Goal: Book appointment/travel/reservation

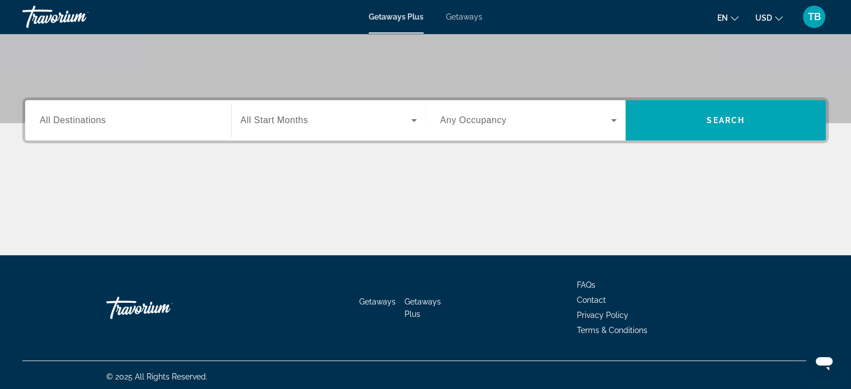
scroll to position [215, 0]
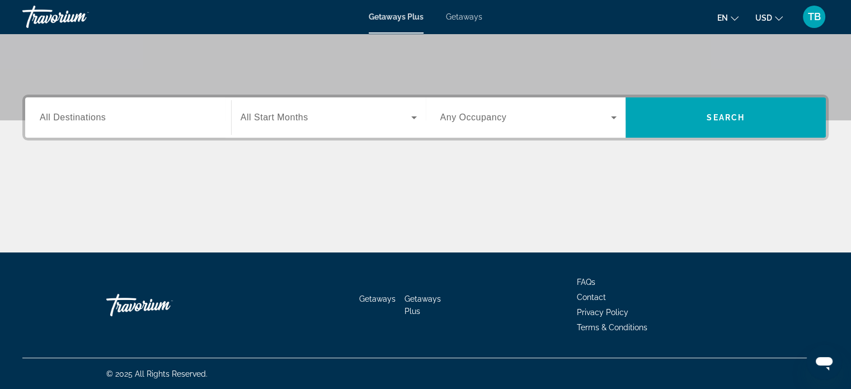
click at [468, 20] on span "Getaways" at bounding box center [464, 16] width 36 height 9
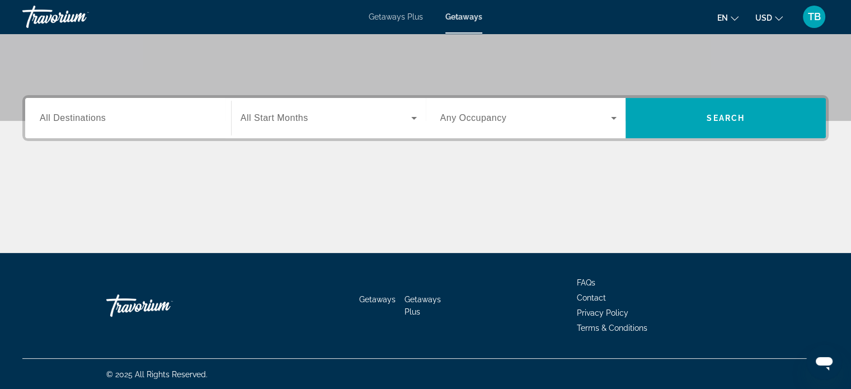
scroll to position [215, 0]
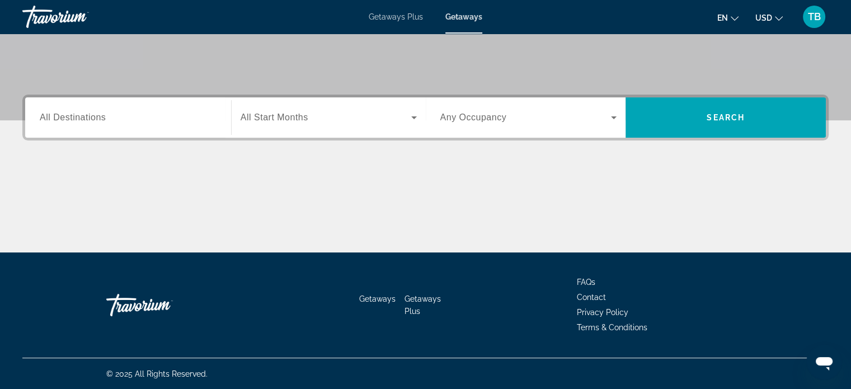
click at [182, 119] on input "Destination All Destinations" at bounding box center [128, 117] width 177 height 13
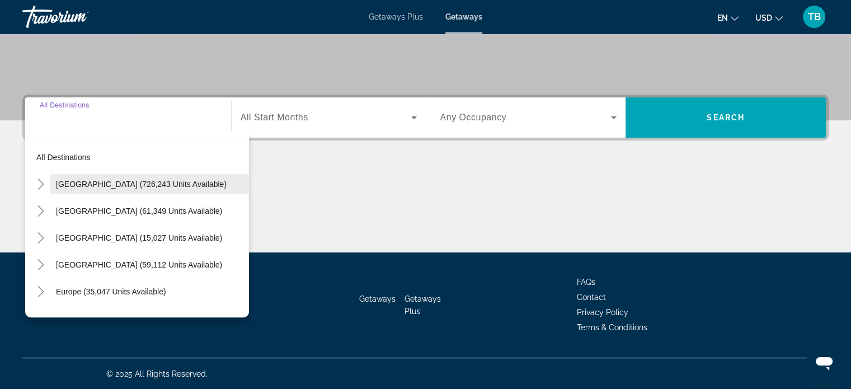
click at [161, 183] on span "[GEOGRAPHIC_DATA] (726,243 units available)" at bounding box center [141, 184] width 171 height 9
type input "**********"
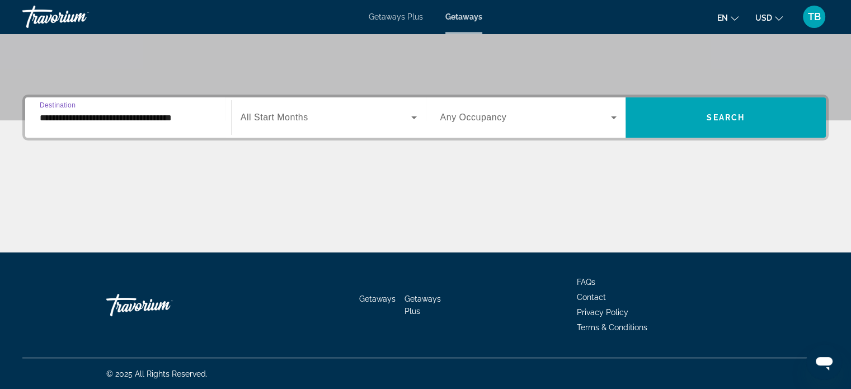
click at [340, 119] on span "Search widget" at bounding box center [326, 117] width 171 height 13
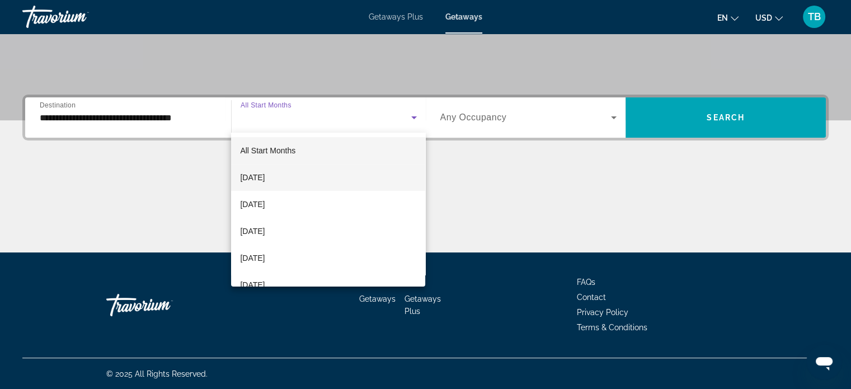
click at [265, 178] on span "[DATE]" at bounding box center [252, 177] width 25 height 13
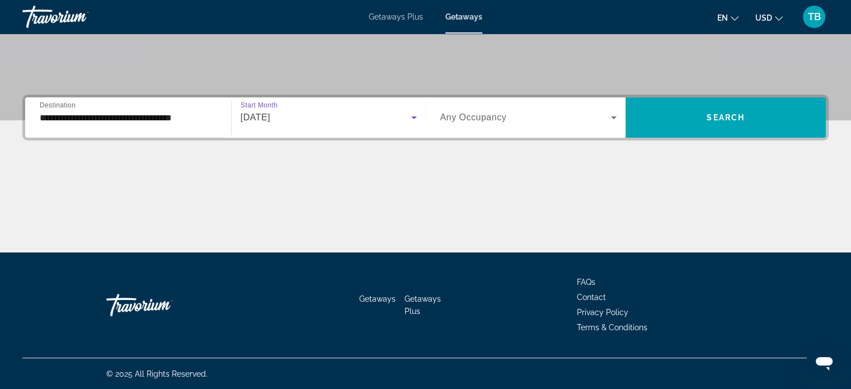
click at [387, 122] on div "[DATE]" at bounding box center [326, 117] width 171 height 13
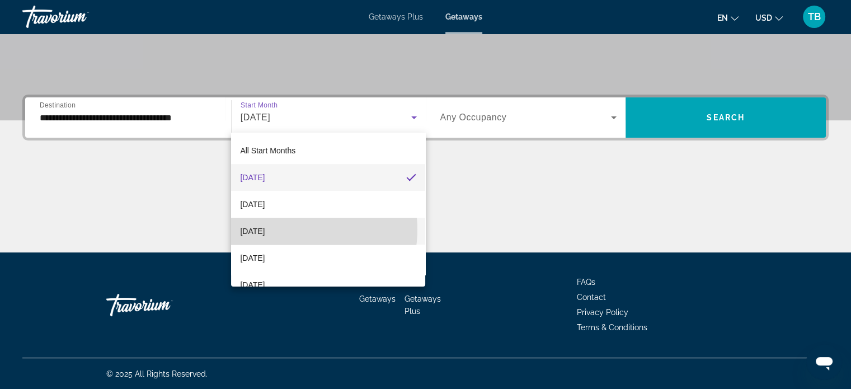
click at [265, 229] on span "[DATE]" at bounding box center [252, 230] width 25 height 13
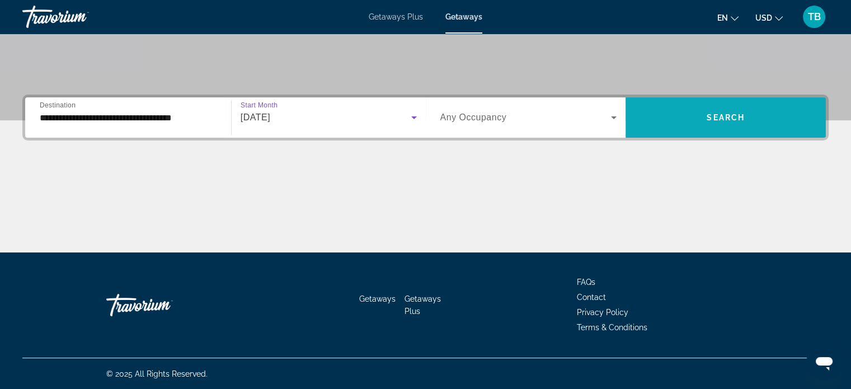
click at [696, 116] on span "Search widget" at bounding box center [725, 117] width 200 height 27
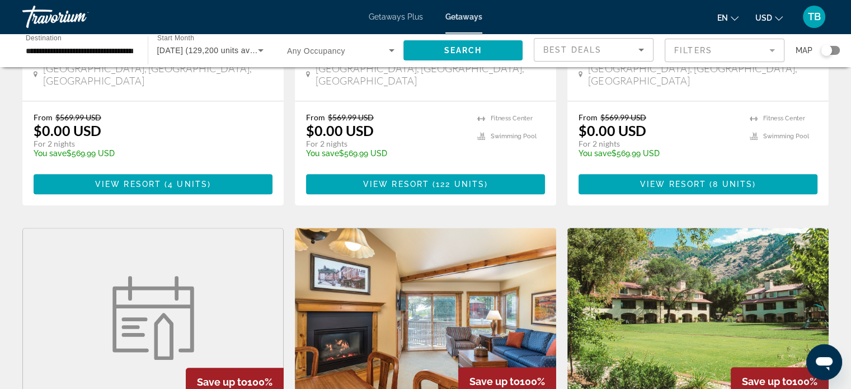
scroll to position [1111, 0]
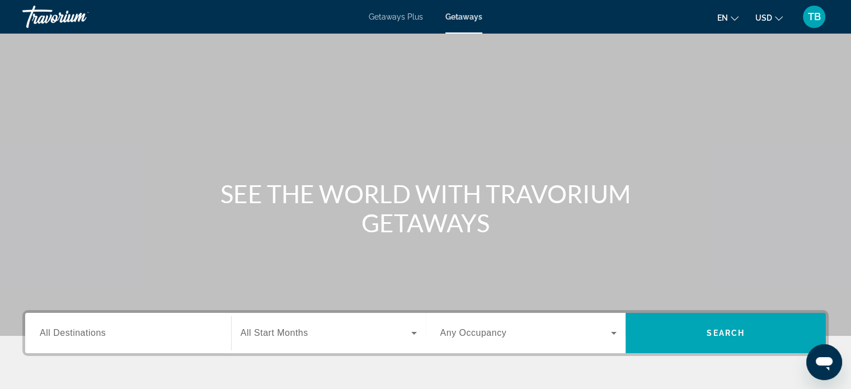
click at [169, 338] on input "Destination All Destinations" at bounding box center [128, 333] width 177 height 13
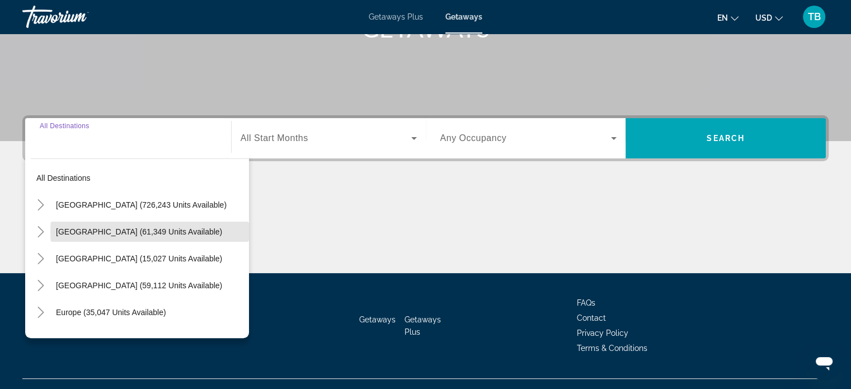
scroll to position [215, 0]
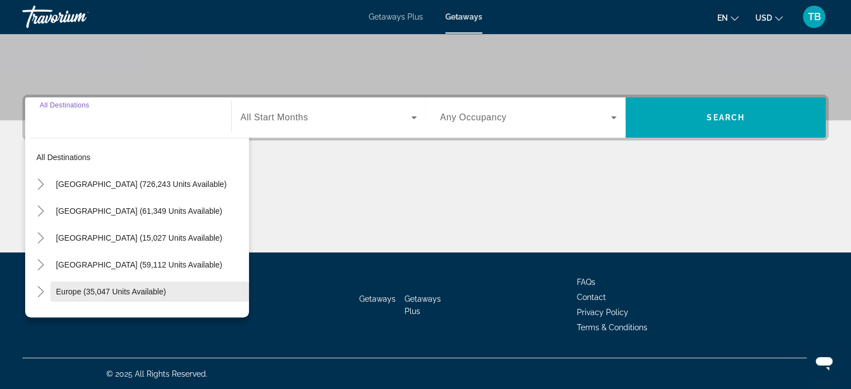
click at [141, 296] on span "Search widget" at bounding box center [149, 291] width 199 height 27
type input "**********"
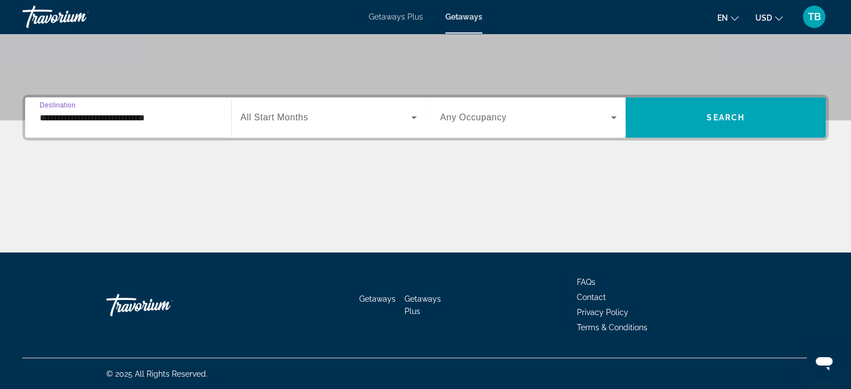
click at [396, 114] on span "Search widget" at bounding box center [326, 117] width 171 height 13
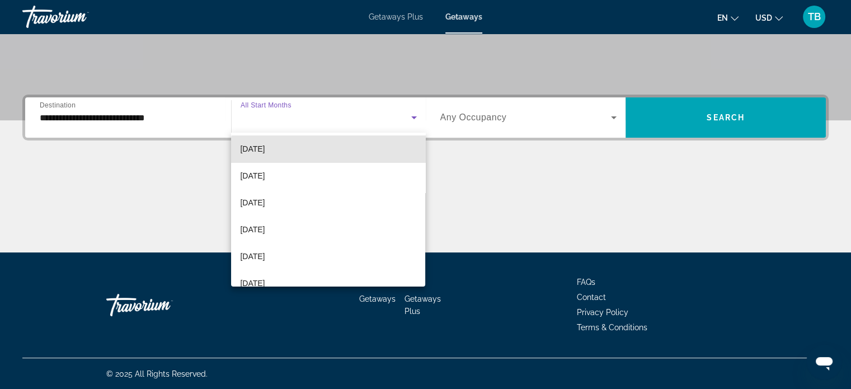
scroll to position [87, 0]
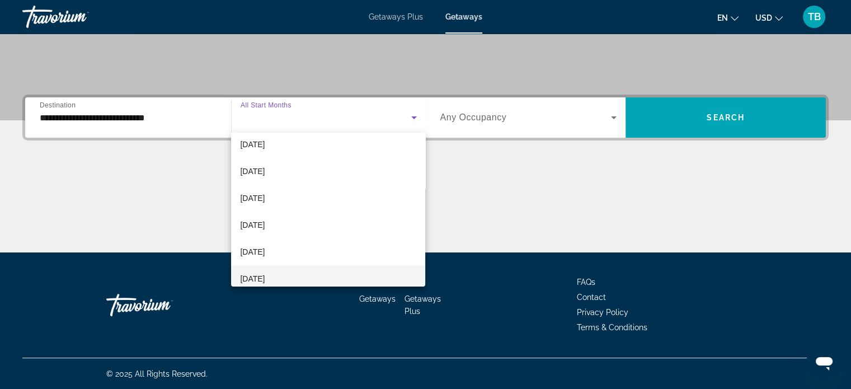
click at [307, 277] on mat-option "[DATE]" at bounding box center [328, 278] width 194 height 27
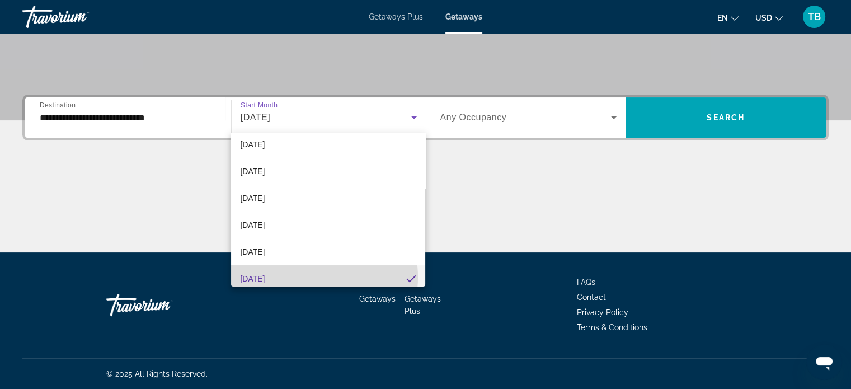
scroll to position [0, 0]
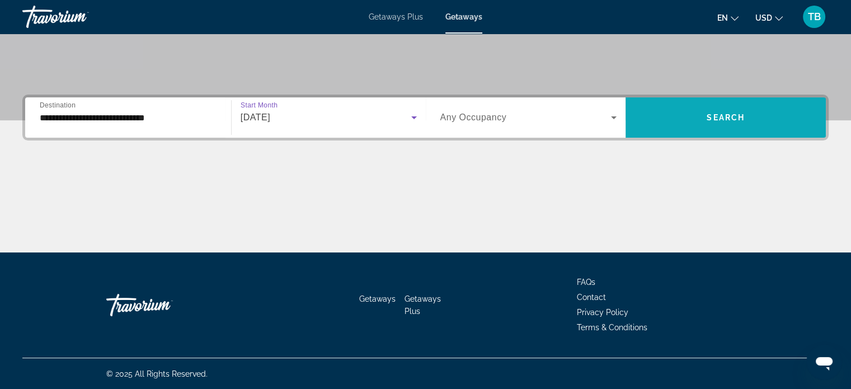
click at [717, 123] on span "Search widget" at bounding box center [725, 117] width 200 height 27
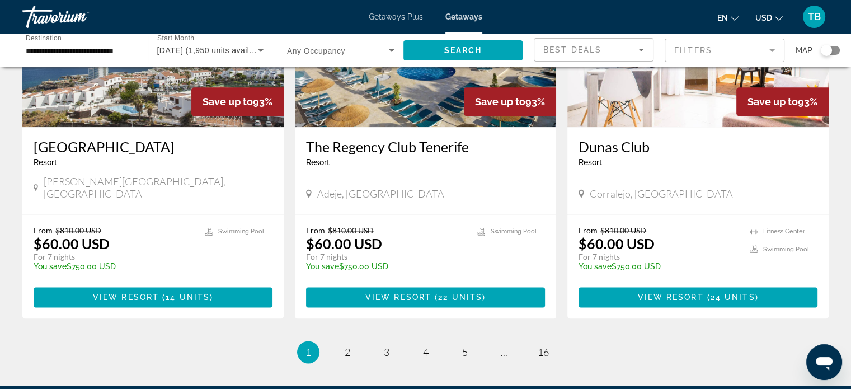
scroll to position [1346, 0]
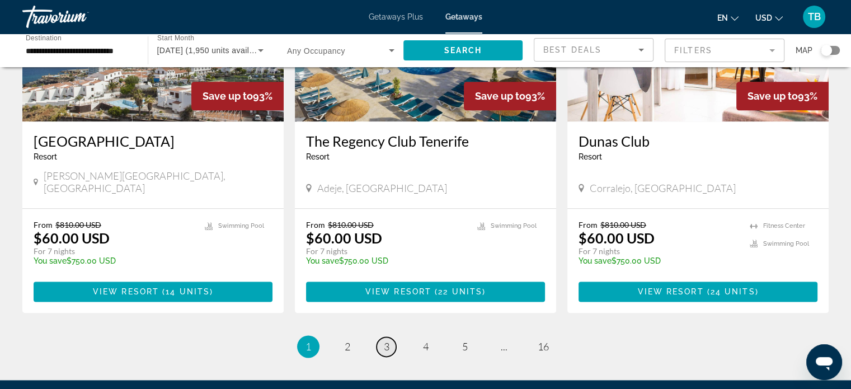
click at [384, 340] on span "3" at bounding box center [387, 346] width 6 height 12
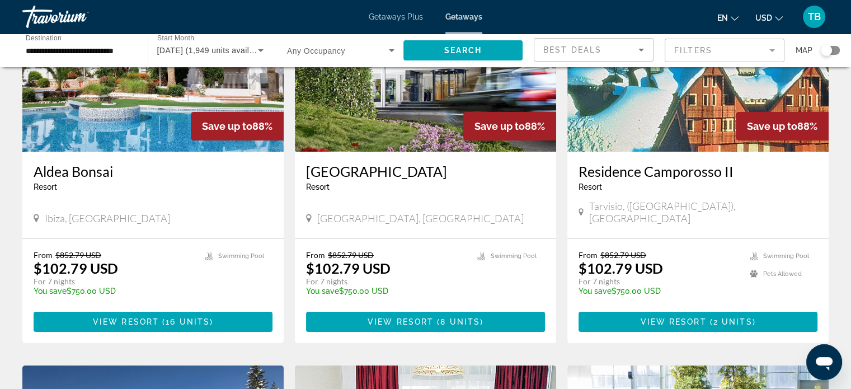
scroll to position [134, 0]
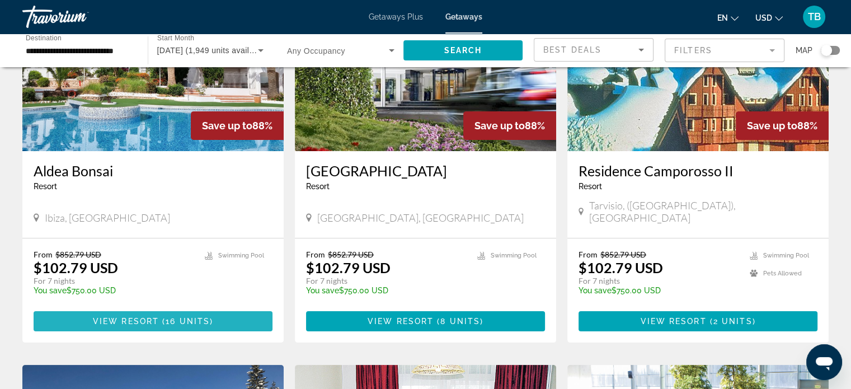
click at [160, 317] on span "Main content" at bounding box center [160, 321] width 3 height 9
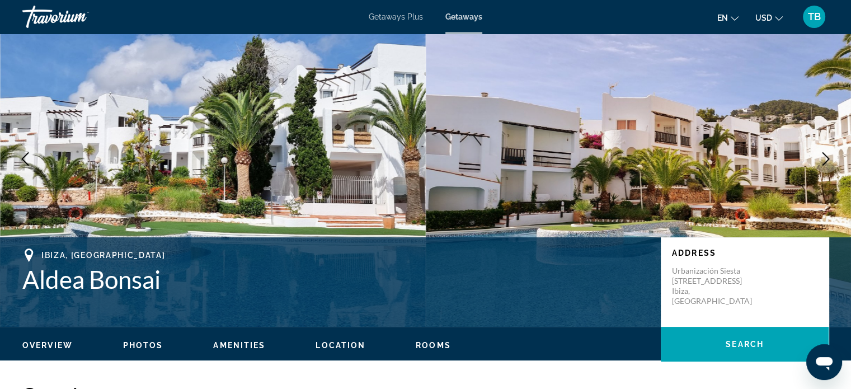
scroll to position [44, 0]
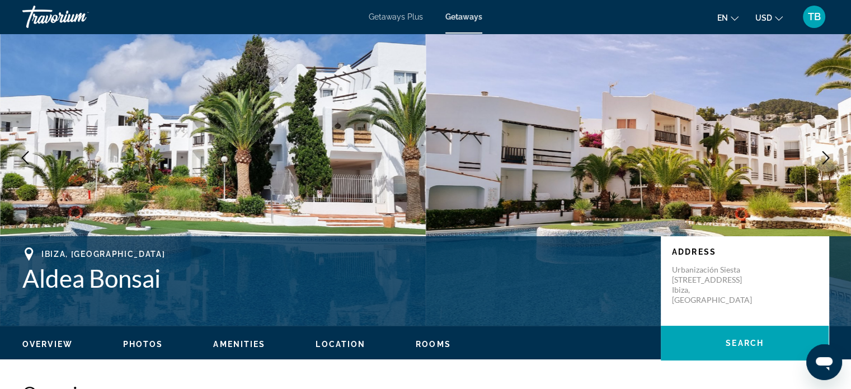
click at [823, 161] on icon "Next image" at bounding box center [825, 157] width 13 height 13
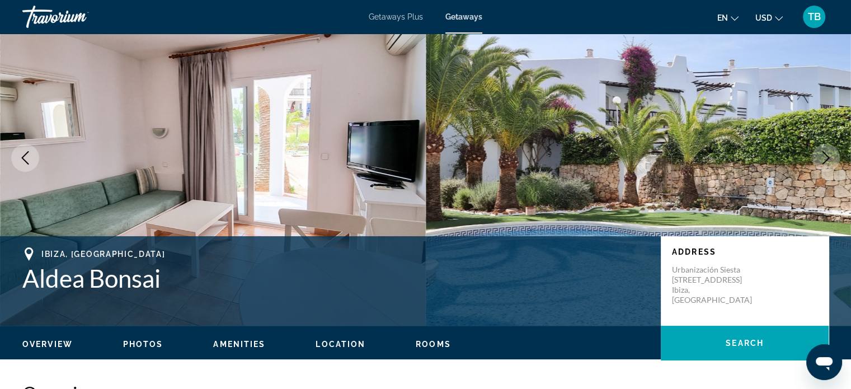
click at [823, 161] on icon "Next image" at bounding box center [825, 157] width 13 height 13
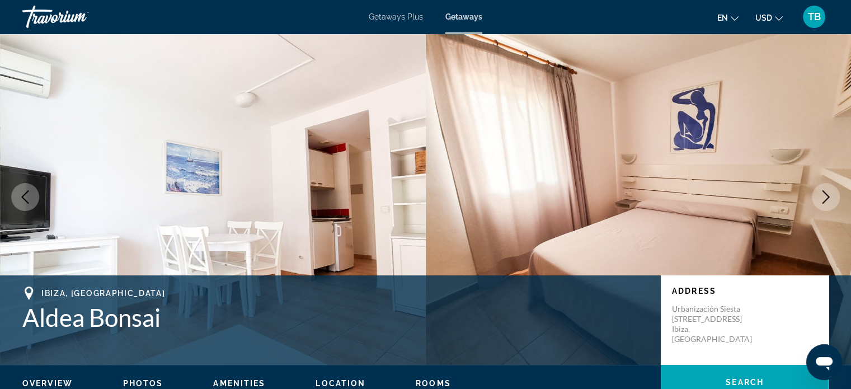
scroll to position [0, 0]
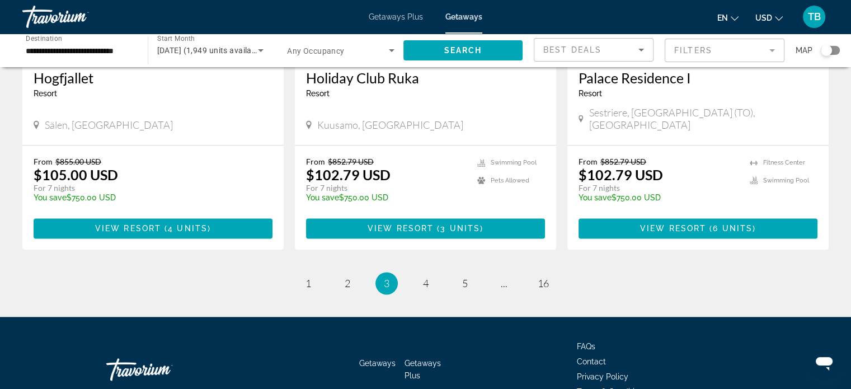
scroll to position [1420, 0]
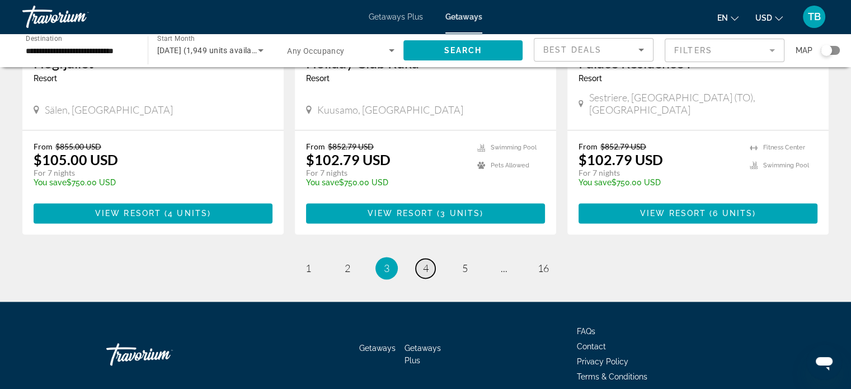
click at [426, 262] on span "4" at bounding box center [426, 268] width 6 height 12
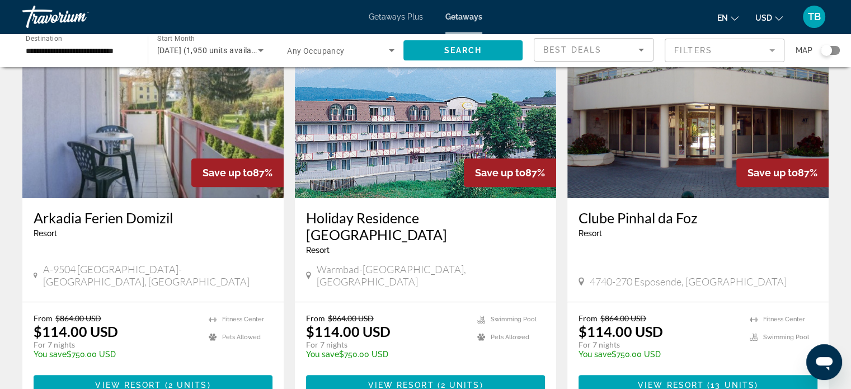
scroll to position [473, 0]
